Goal: Transaction & Acquisition: Book appointment/travel/reservation

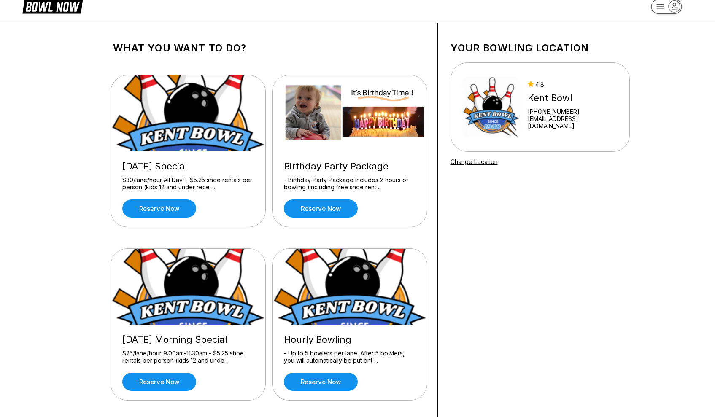
scroll to position [18, 0]
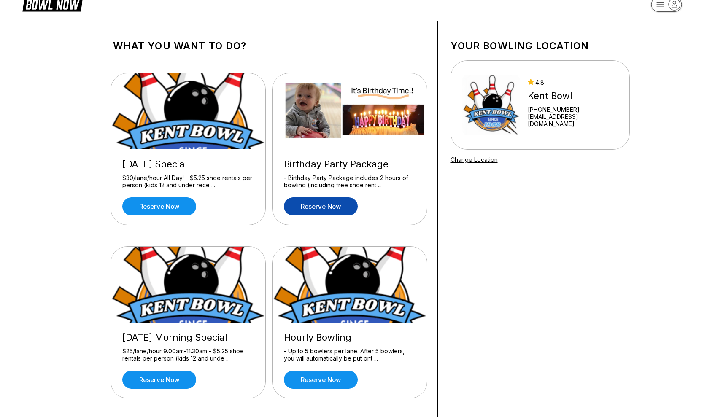
click at [342, 210] on link "Reserve now" at bounding box center [321, 206] width 74 height 18
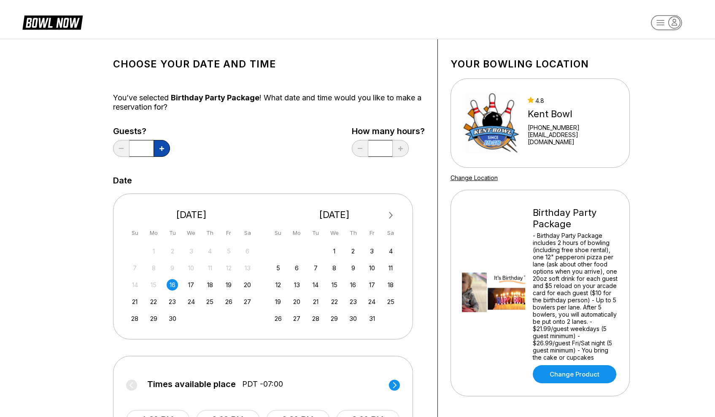
click at [165, 151] on button at bounding box center [162, 148] width 16 height 17
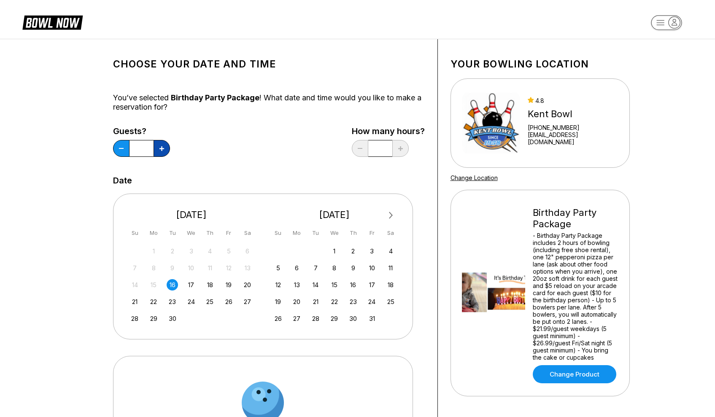
click at [165, 151] on button at bounding box center [162, 148] width 16 height 17
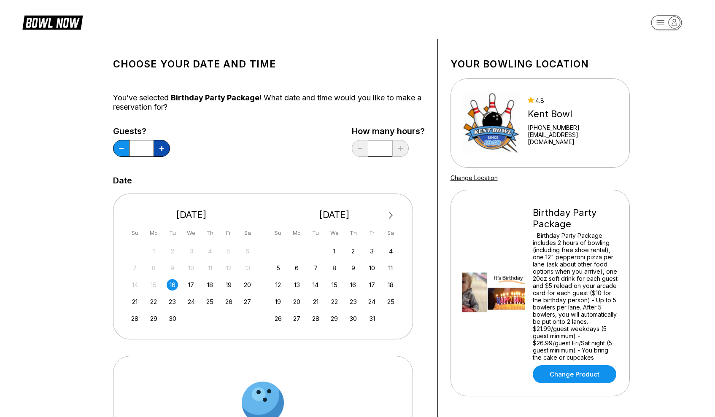
click at [165, 151] on button at bounding box center [162, 148] width 16 height 17
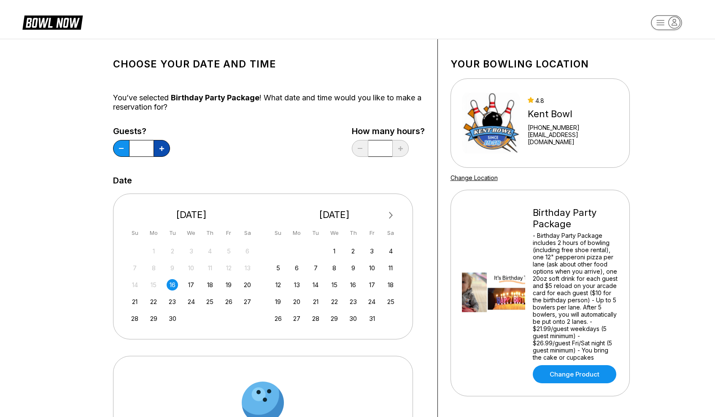
click at [165, 151] on button at bounding box center [162, 148] width 16 height 17
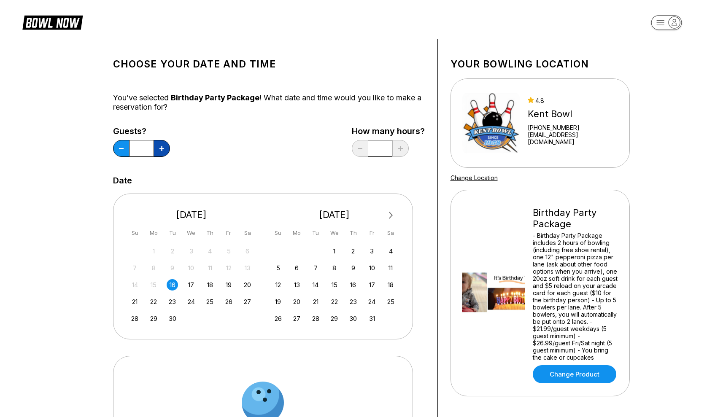
click at [165, 151] on button at bounding box center [162, 148] width 16 height 17
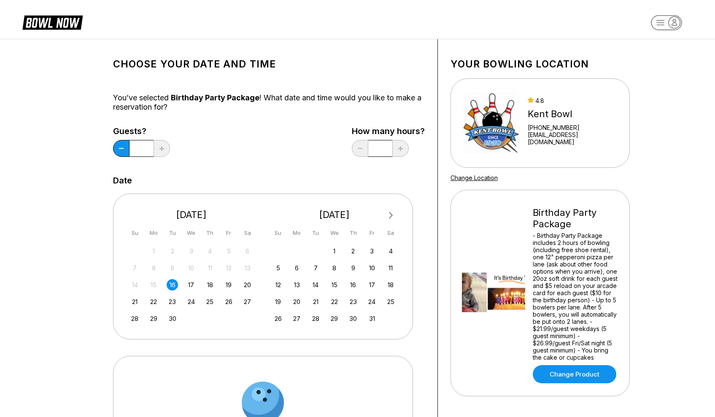
type input "**"
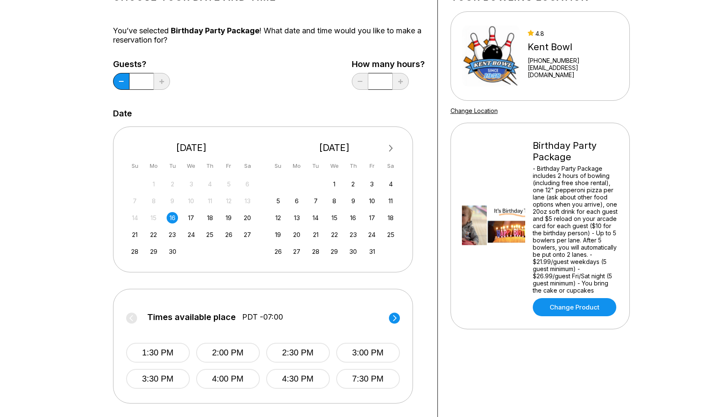
scroll to position [115, 0]
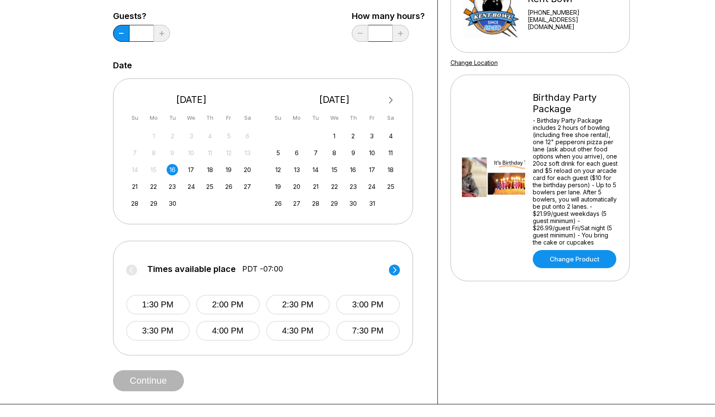
click at [390, 100] on span "Next Month" at bounding box center [390, 100] width 0 height 10
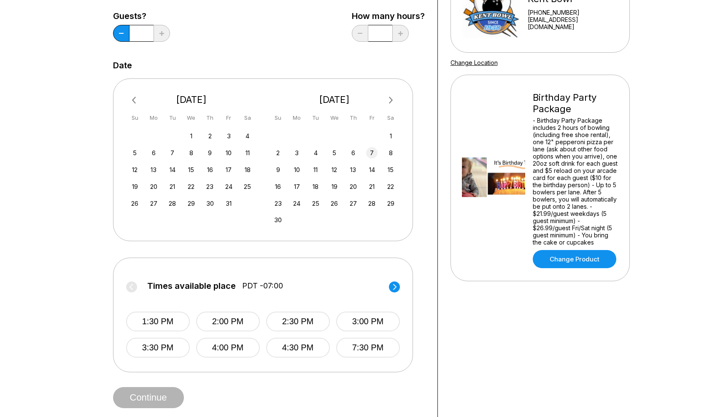
click at [374, 152] on div "7" at bounding box center [371, 152] width 11 height 11
click at [394, 287] on circle at bounding box center [394, 286] width 11 height 11
click at [393, 154] on div "8" at bounding box center [390, 152] width 11 height 11
click at [395, 289] on circle at bounding box center [394, 286] width 11 height 11
click at [305, 325] on button "7:00 PM" at bounding box center [298, 322] width 64 height 20
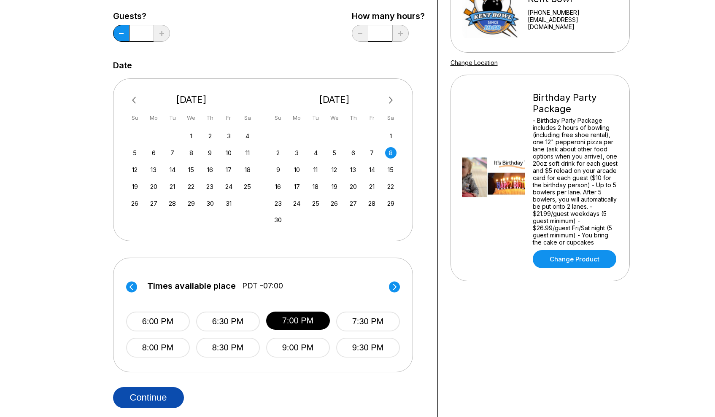
click at [167, 397] on button "Continue" at bounding box center [148, 397] width 71 height 21
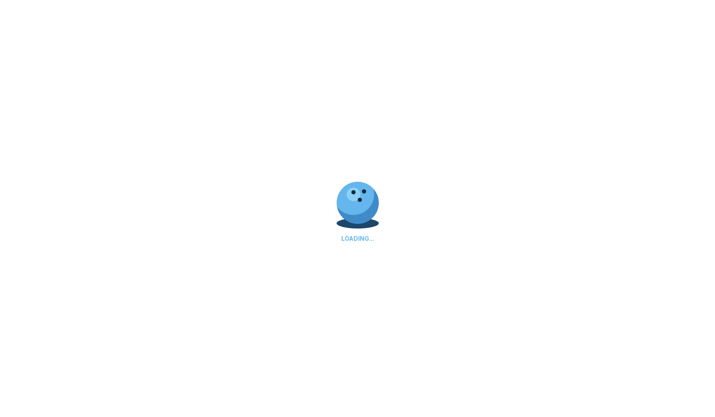
select select "**"
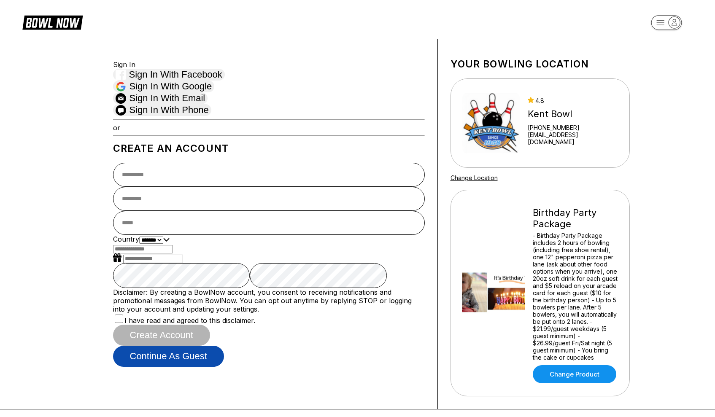
click at [224, 367] on button "Continue as guest" at bounding box center [168, 356] width 111 height 21
